Goal: Find specific page/section: Find specific page/section

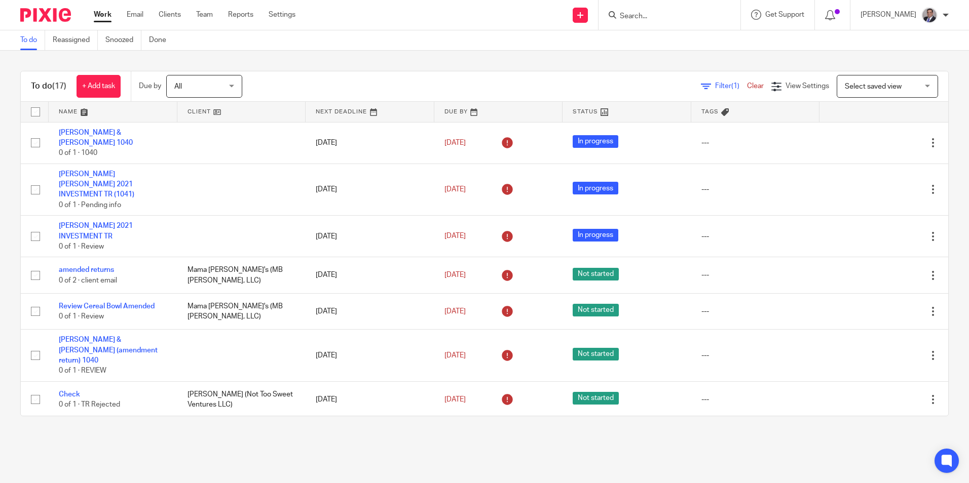
click at [681, 17] on input "Search" at bounding box center [664, 16] width 91 height 9
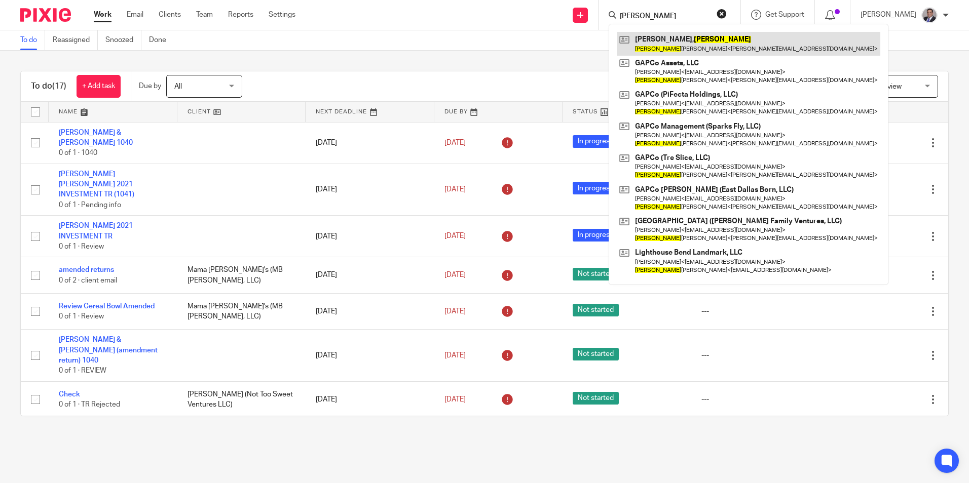
type input "[PERSON_NAME]"
click at [676, 44] on link at bounding box center [749, 43] width 264 height 23
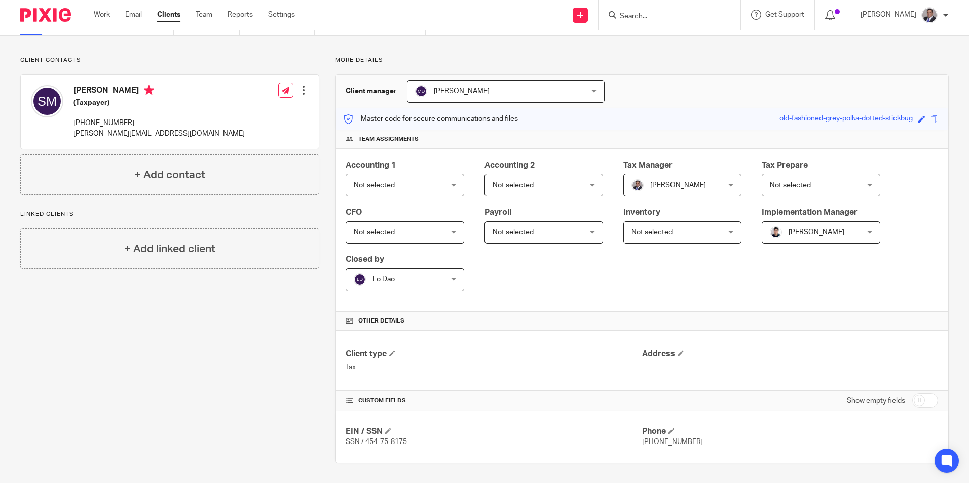
scroll to position [52, 0]
click at [674, 21] on div at bounding box center [669, 15] width 142 height 30
click at [675, 18] on input "Search" at bounding box center [664, 16] width 91 height 9
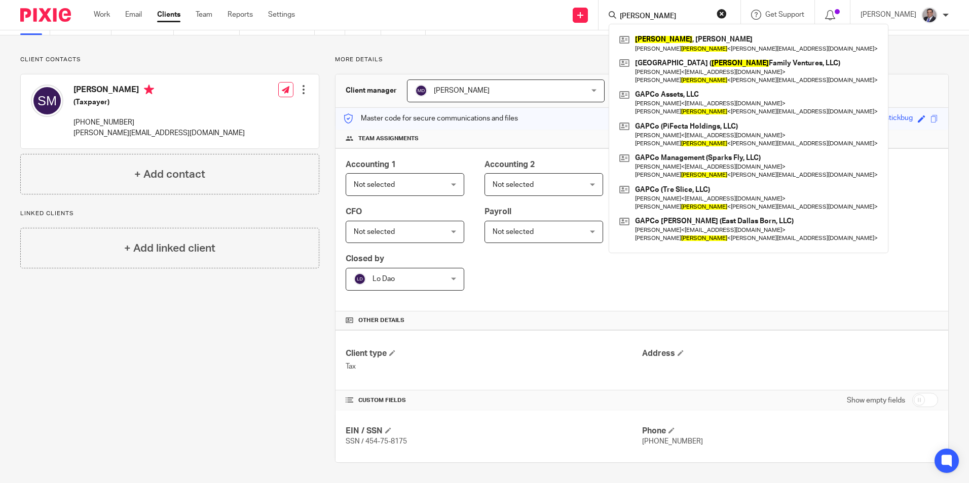
type input "mandell"
